Goal: Task Accomplishment & Management: Use online tool/utility

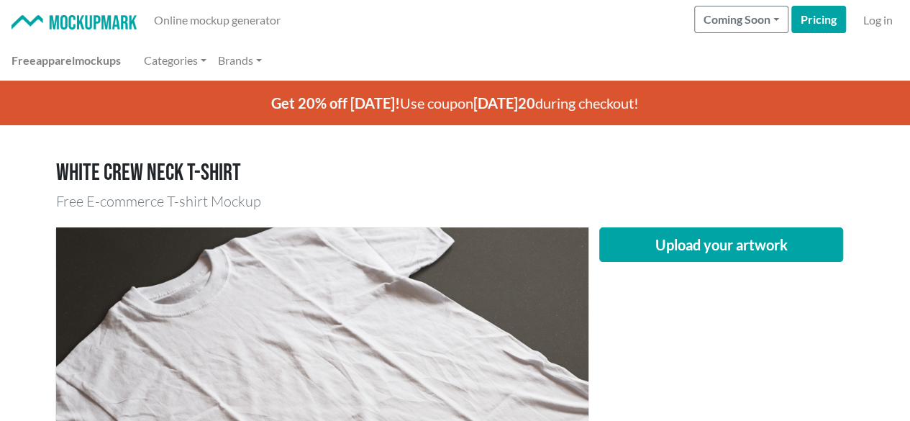
click at [604, 308] on div "Upload your artwork" at bounding box center [721, 404] width 266 height 354
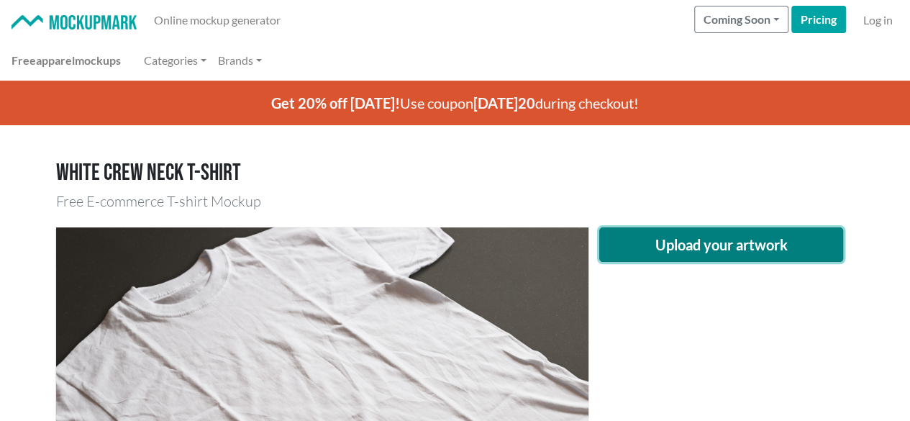
click at [676, 241] on button "Upload your artwork" at bounding box center [721, 244] width 244 height 35
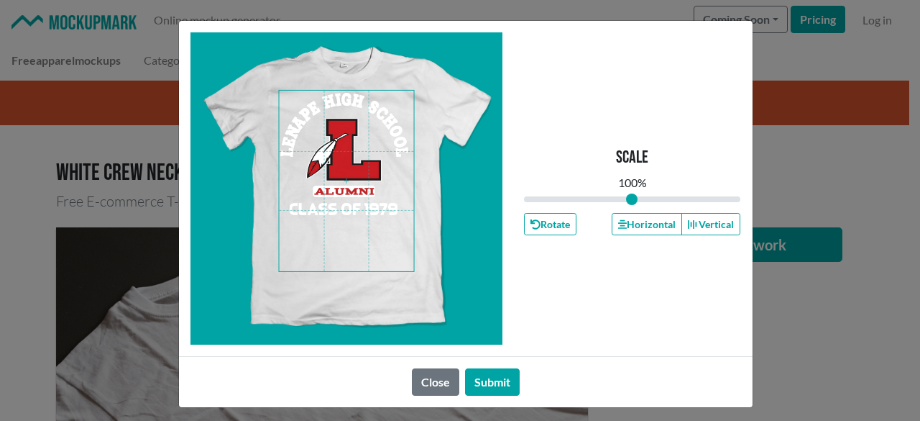
click at [343, 152] on span at bounding box center [346, 181] width 135 height 180
click at [641, 229] on button "Horizontal" at bounding box center [647, 224] width 70 height 22
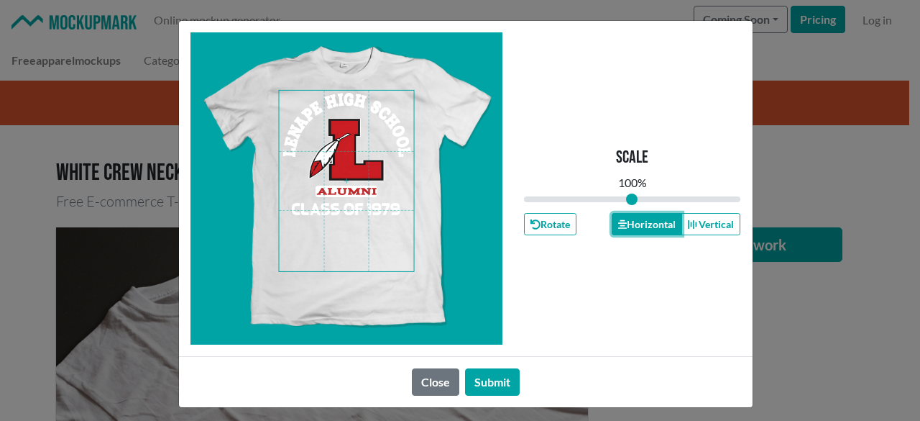
click at [641, 229] on button "Horizontal" at bounding box center [647, 224] width 70 height 22
click at [483, 375] on button "Submit" at bounding box center [492, 381] width 55 height 27
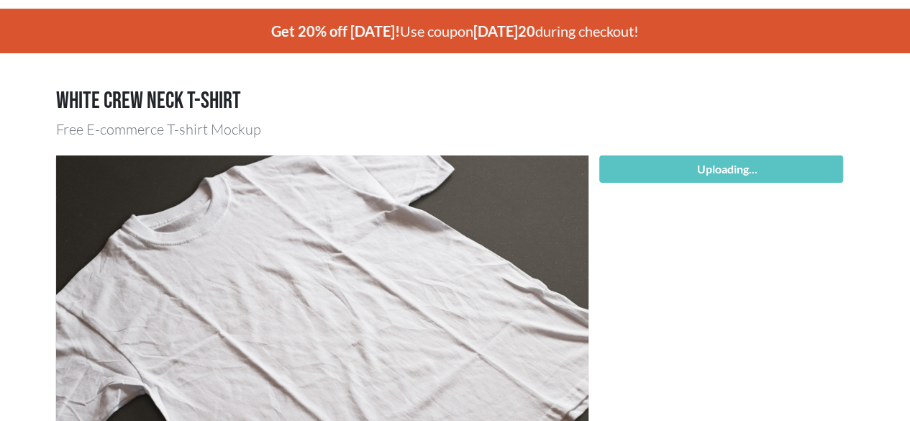
scroll to position [216, 0]
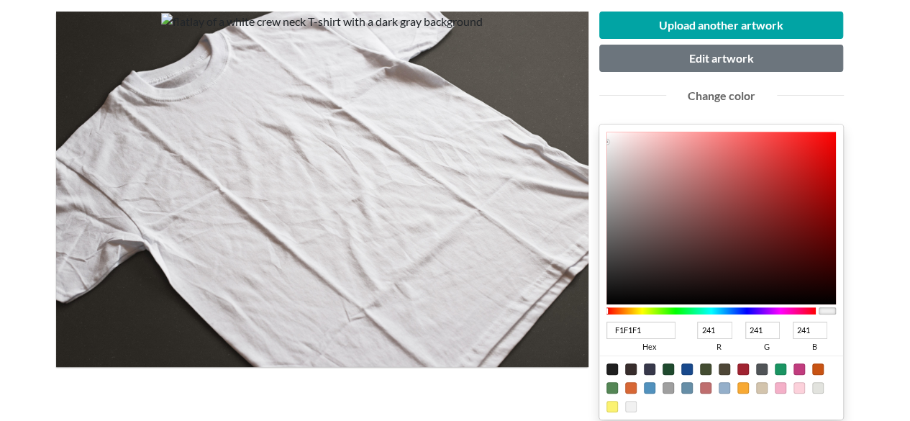
type input "CB1313"
type input "203"
type input "19"
type input "CB1111"
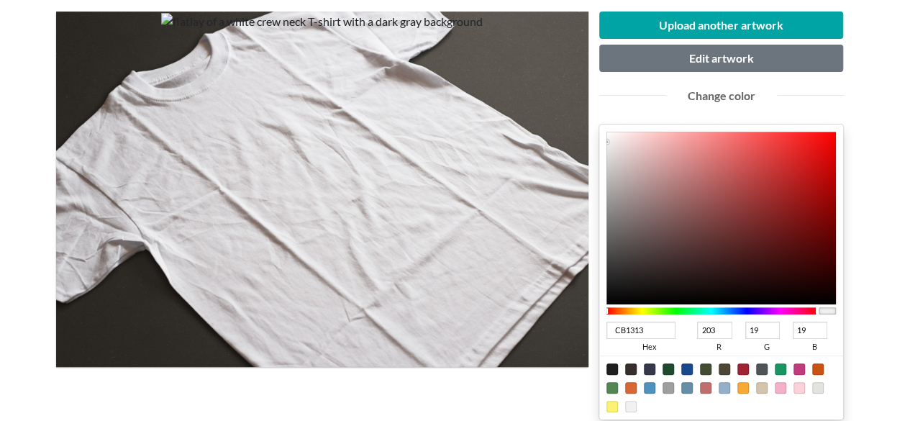
type input "17"
type input "C90C0C"
type input "201"
type input "12"
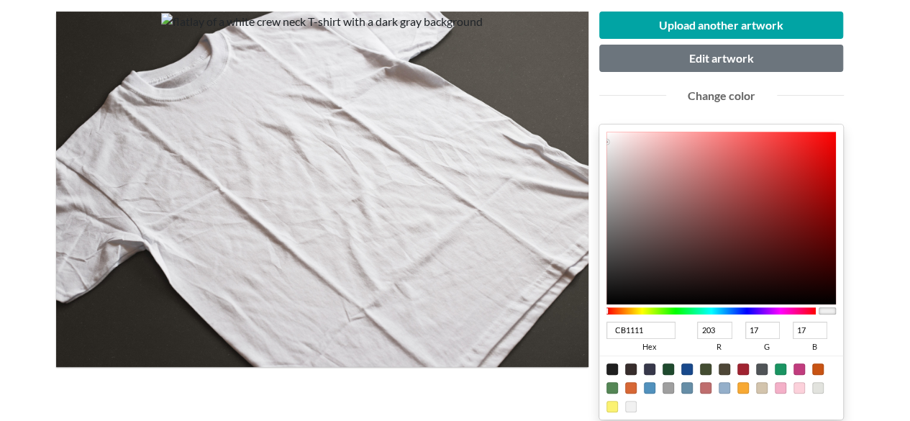
type input "12"
type input "C40505"
type input "196"
type input "5"
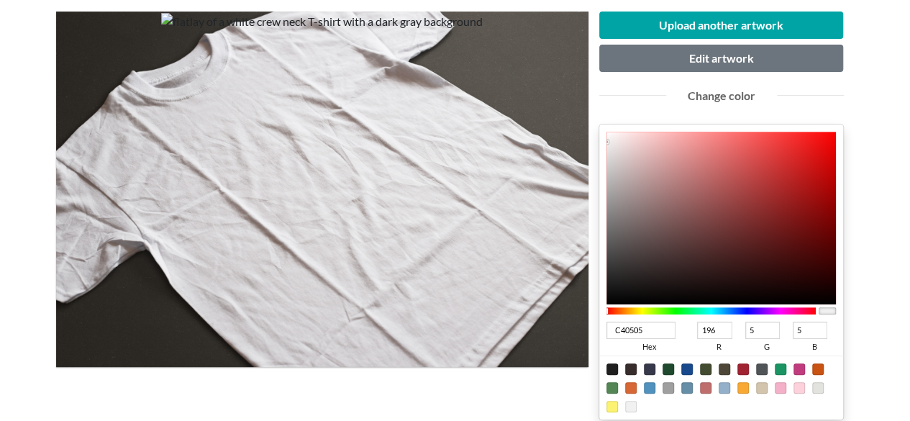
type input "C40101"
type input "1"
type input "C20000"
type input "194"
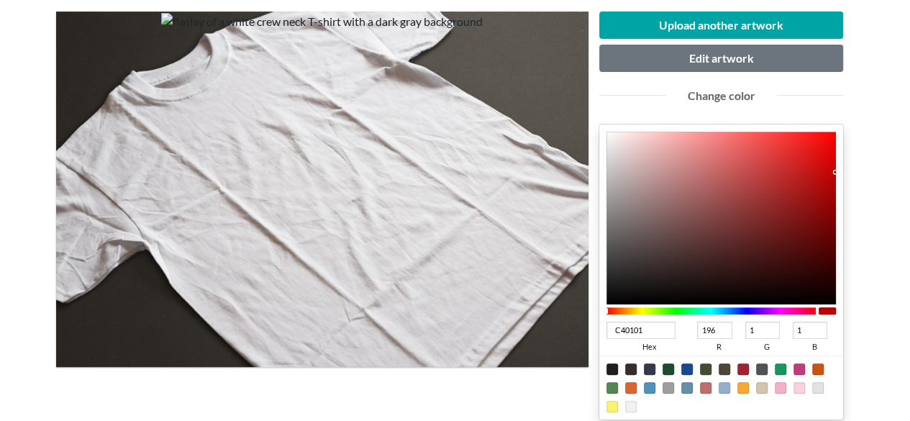
type input "0"
type input "C10000"
type input "193"
type input "C00000"
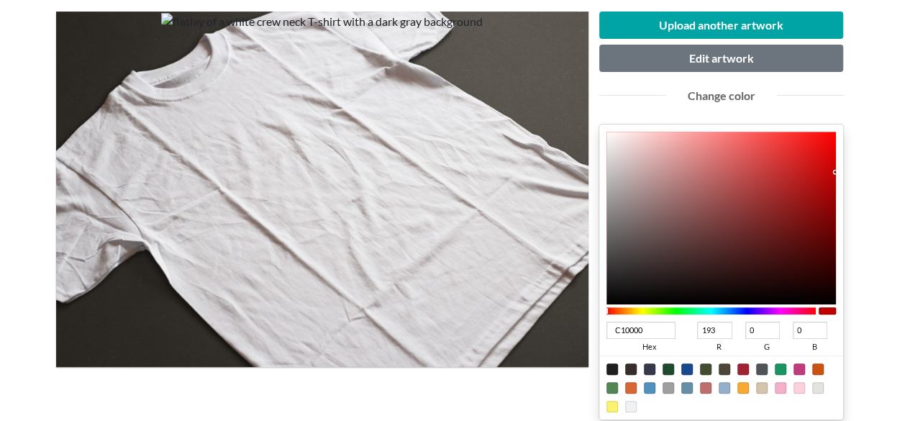
type input "192"
type input "BF0000"
type input "191"
type input "BE0000"
type input "190"
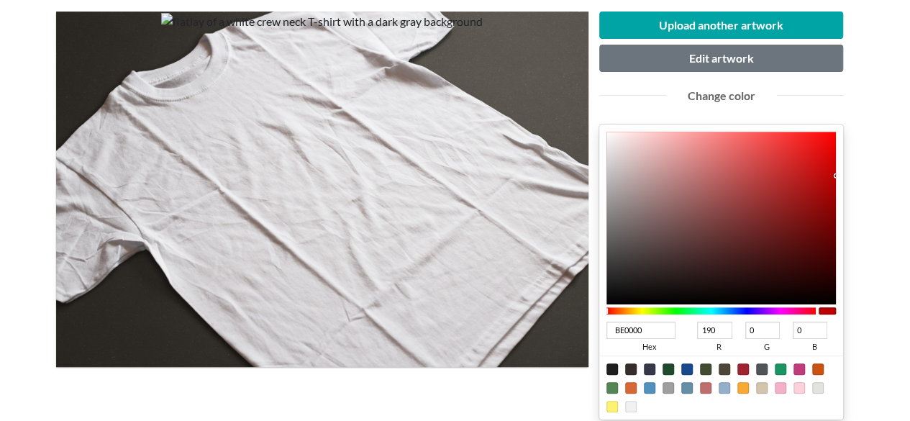
drag, startPoint x: 822, startPoint y: 168, endPoint x: 848, endPoint y: 175, distance: 26.9
click at [848, 175] on div "Upload another artwork Edit artwork Change color BE0000 hex 190 r 0 g 0 b 100 a…" at bounding box center [721, 301] width 266 height 579
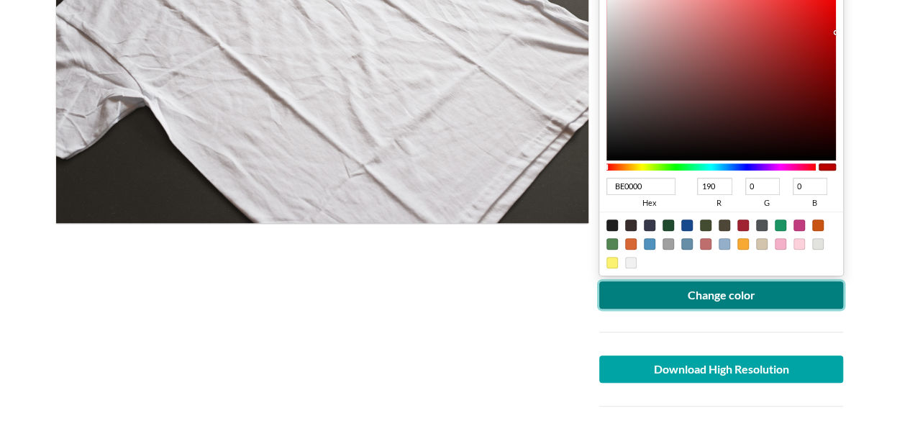
click at [715, 296] on button "Change color" at bounding box center [721, 294] width 244 height 27
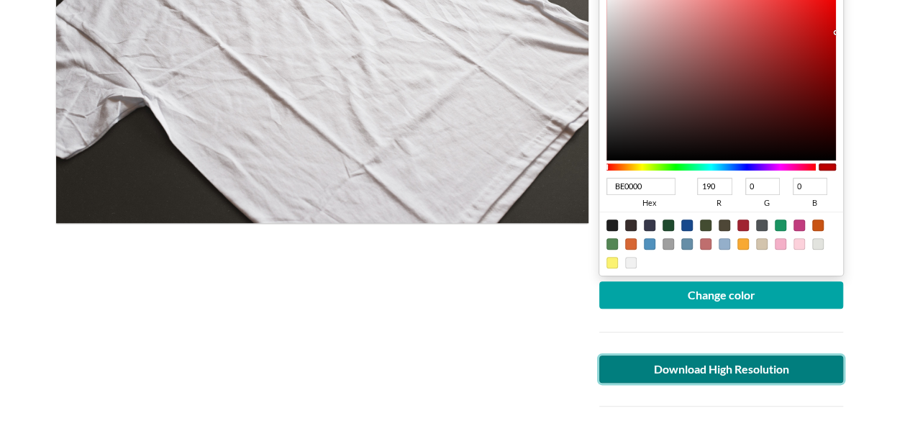
click at [751, 373] on link "Download High Resolution" at bounding box center [721, 368] width 244 height 27
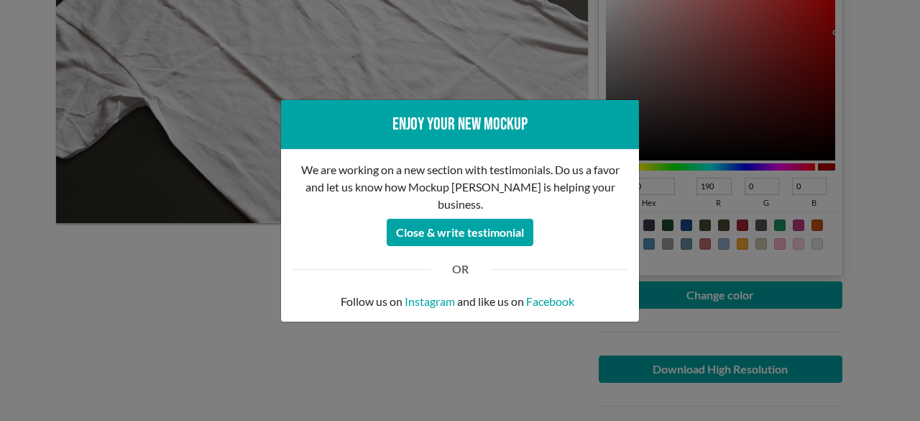
drag, startPoint x: 89, startPoint y: 314, endPoint x: 106, endPoint y: 221, distance: 95.0
click at [91, 312] on div "Enjoy your new mockup We are working on a new section with testimonials. Do us …" at bounding box center [460, 210] width 920 height 421
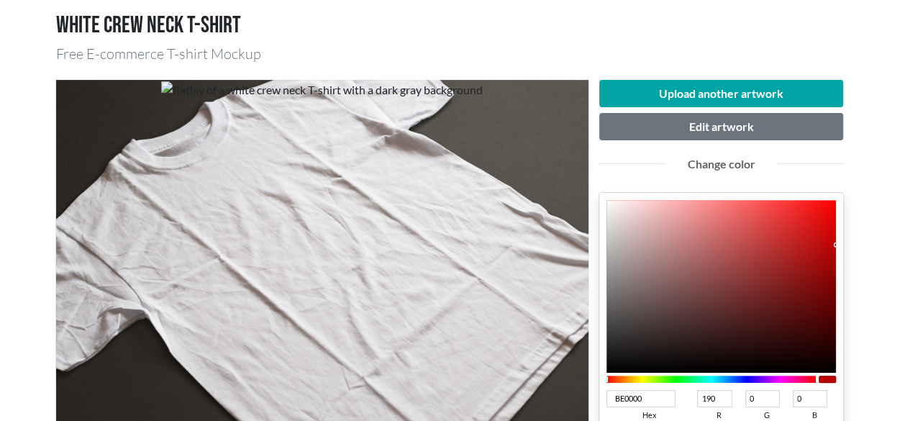
scroll to position [72, 0]
